Goal: Check status: Check status

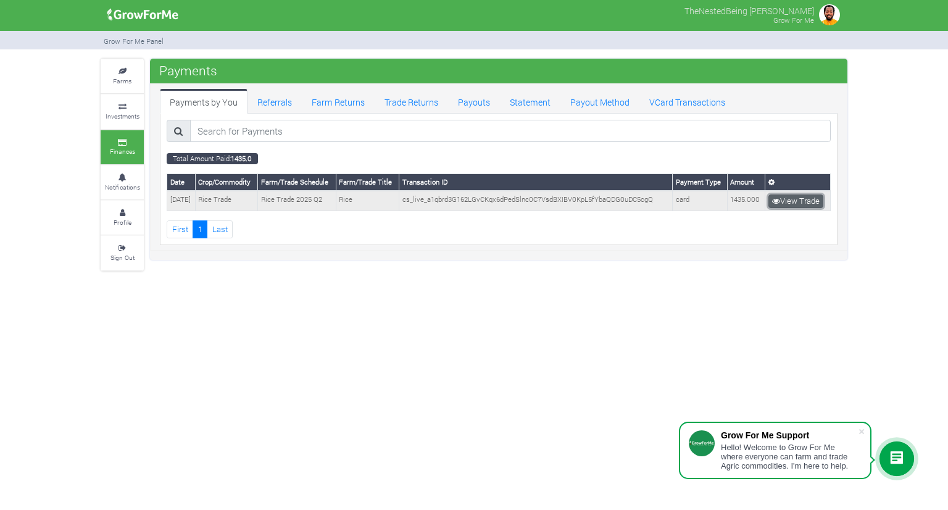
click at [798, 200] on link "View Trade" at bounding box center [795, 201] width 55 height 14
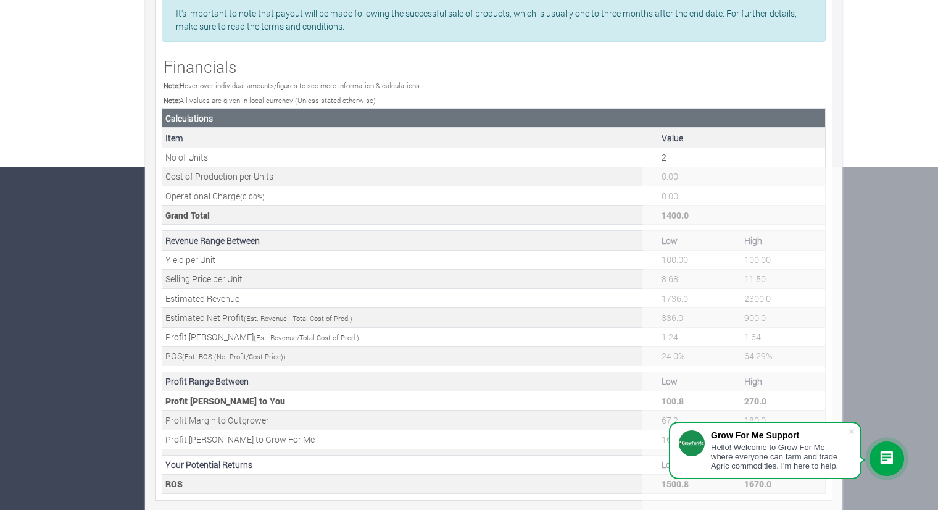
scroll to position [343, 0]
click at [848, 430] on span at bounding box center [851, 431] width 12 height 12
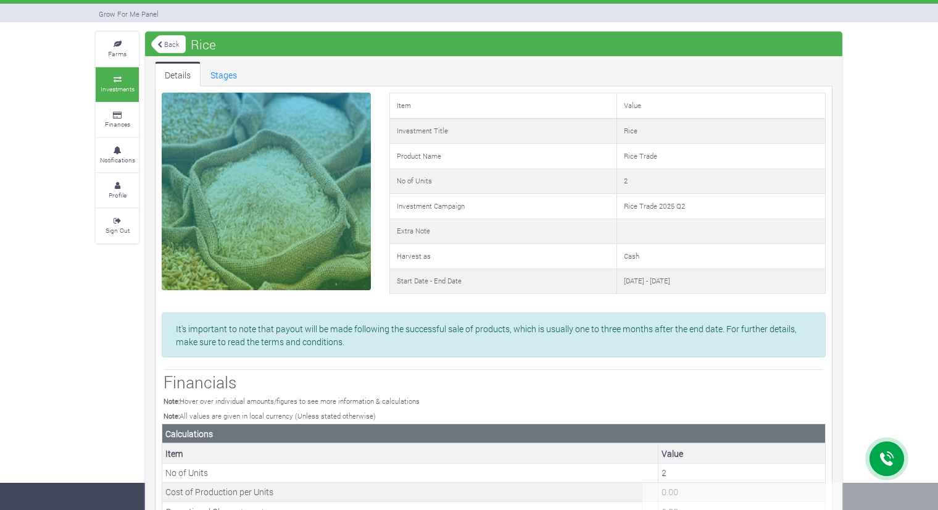
scroll to position [0, 0]
